Goal: Information Seeking & Learning: Learn about a topic

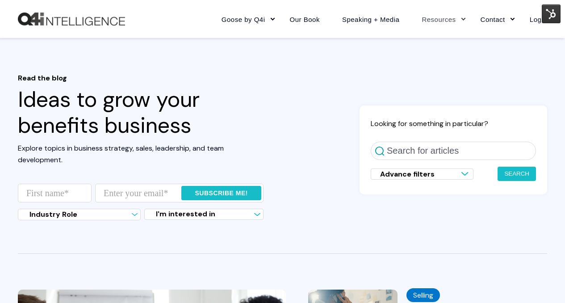
scroll to position [172, 0]
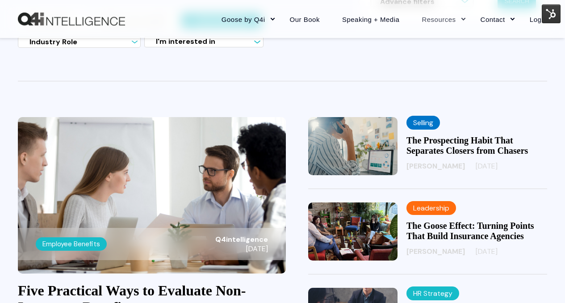
click at [249, 143] on img at bounding box center [152, 195] width 268 height 156
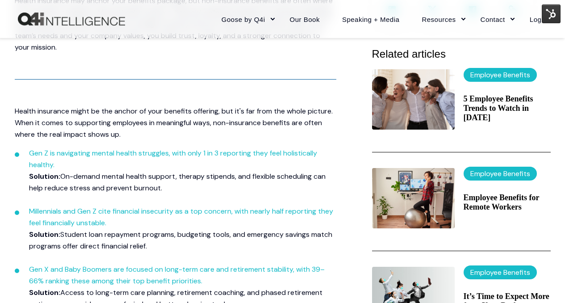
scroll to position [267, 0]
